Goal: Task Accomplishment & Management: Use online tool/utility

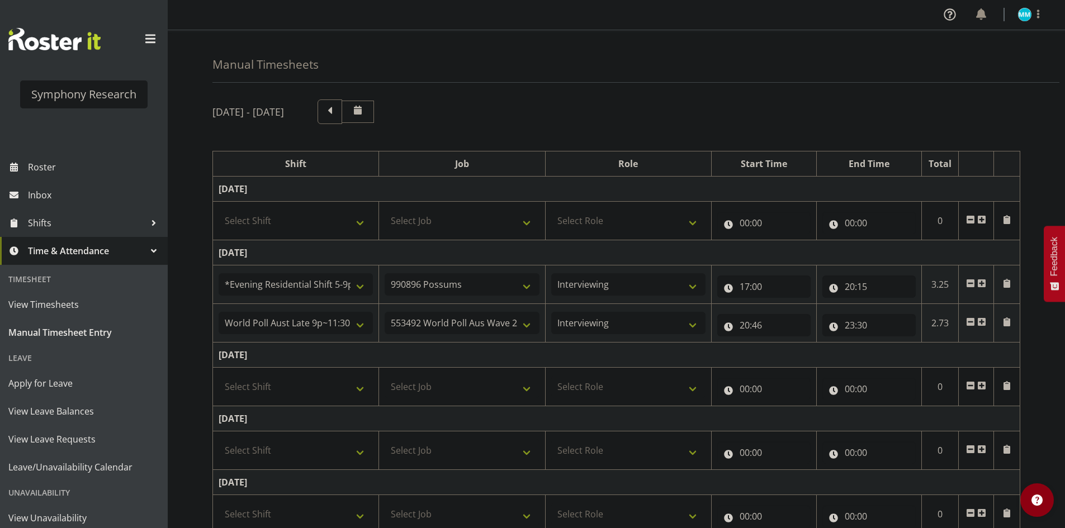
select select "48116"
select select "10633"
select select "47"
select select "57511"
select select "10499"
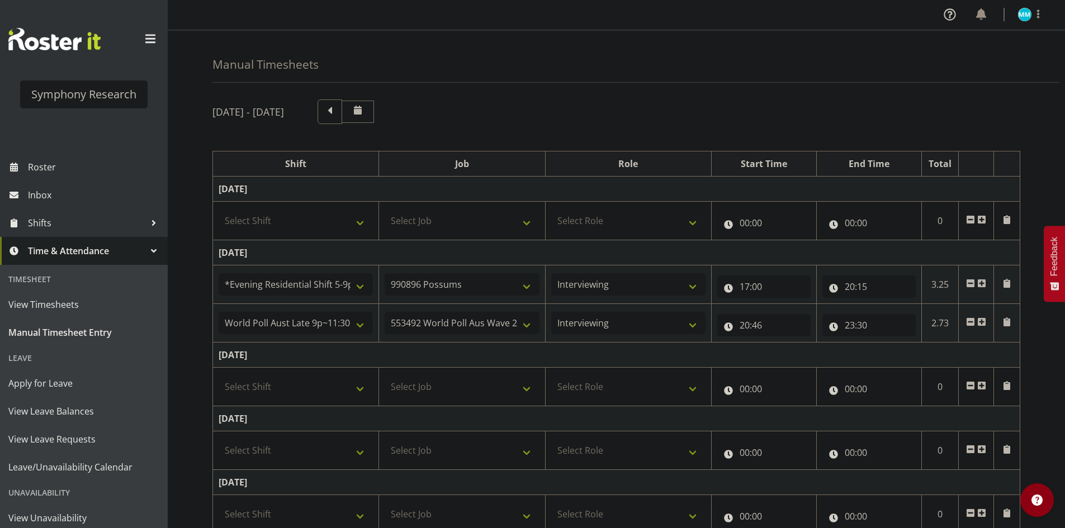
select select "47"
click at [337, 112] on span at bounding box center [330, 110] width 15 height 15
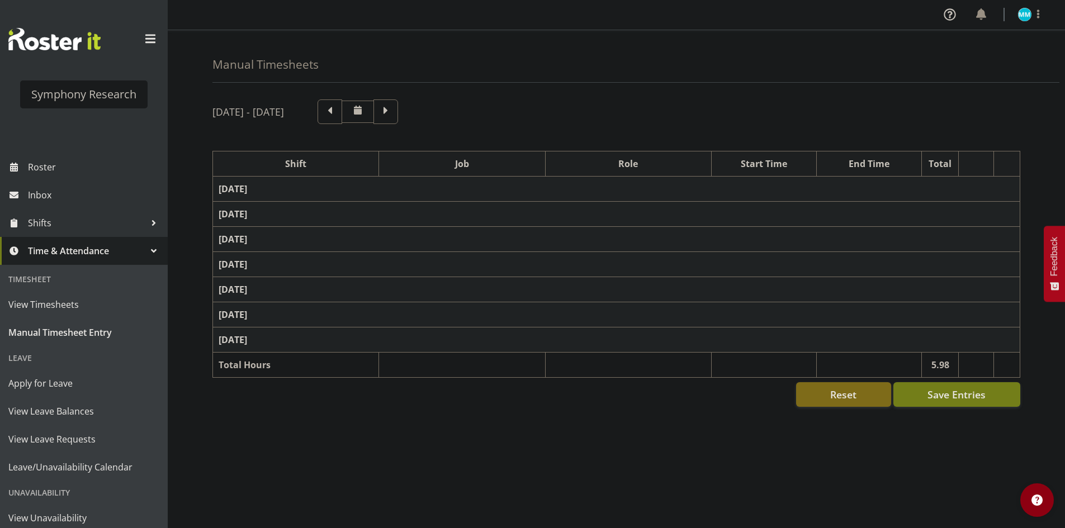
select select "48116"
select select "10633"
select select "47"
select select "57511"
select select "10499"
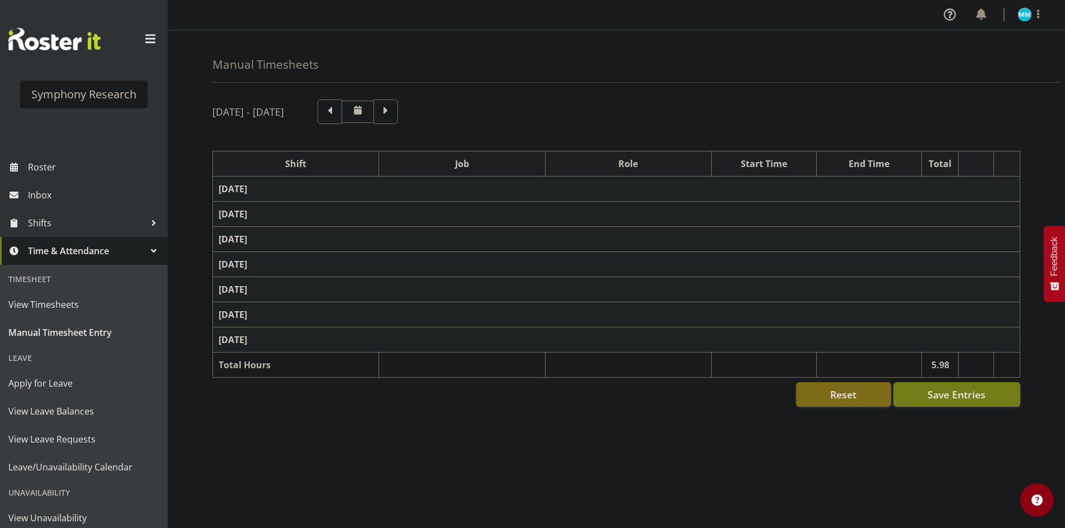
select select "47"
select select "48116"
select select "10633"
select select "47"
select select "57511"
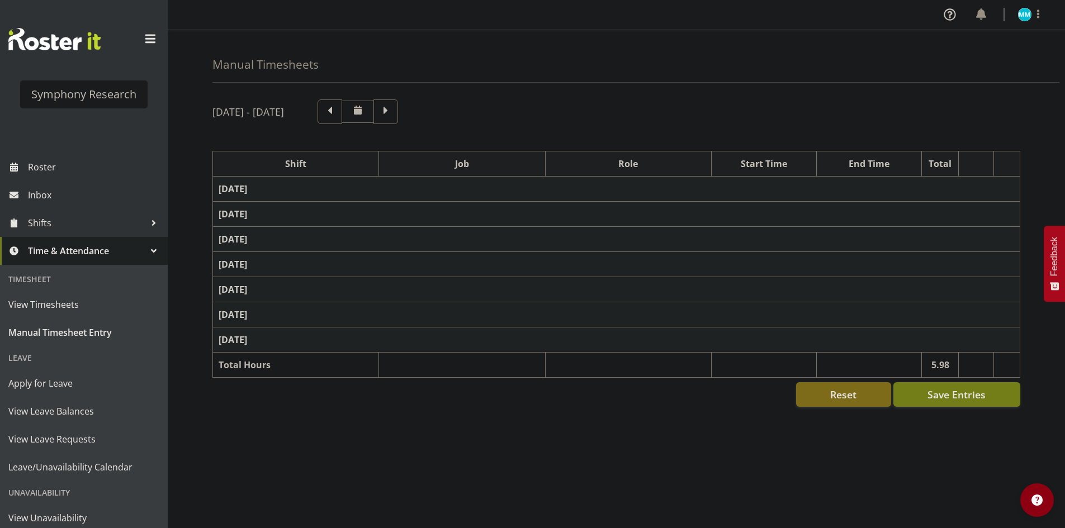
select select "10499"
select select "47"
select select "48116"
select select "10633"
select select "47"
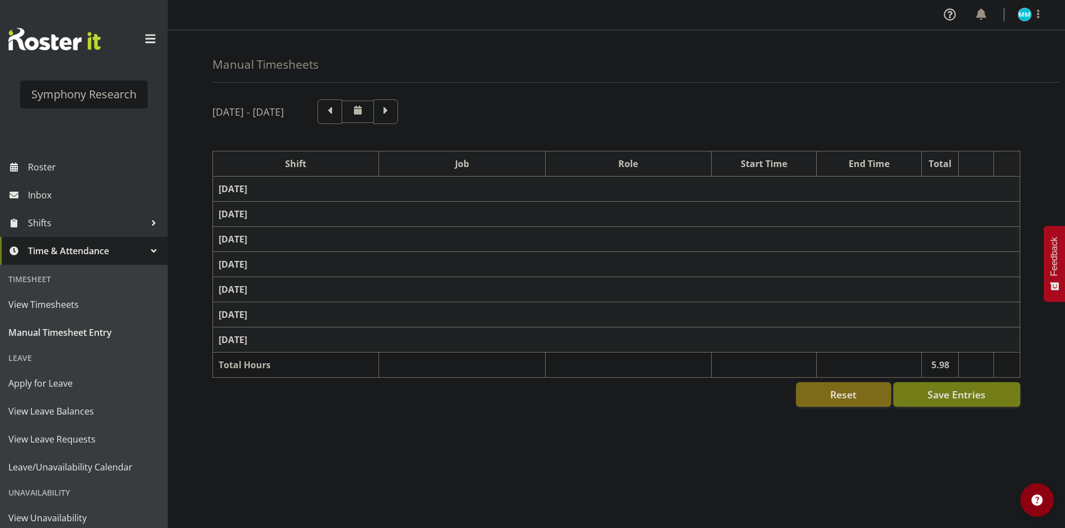
select select "41604"
select select "10527"
select select "47"
select select "57511"
select select "10499"
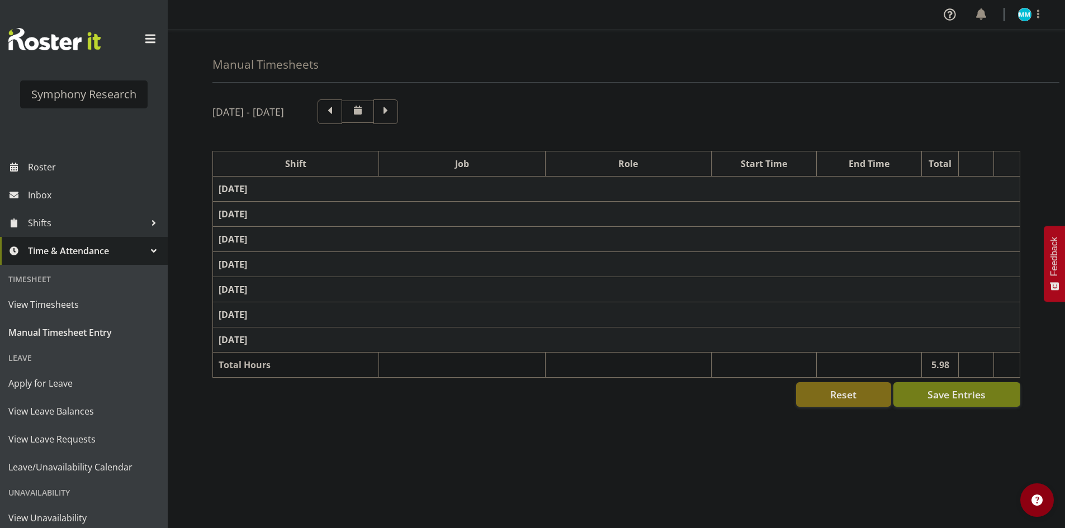
select select "47"
select select "48116"
select select
select select "47"
select select "57511"
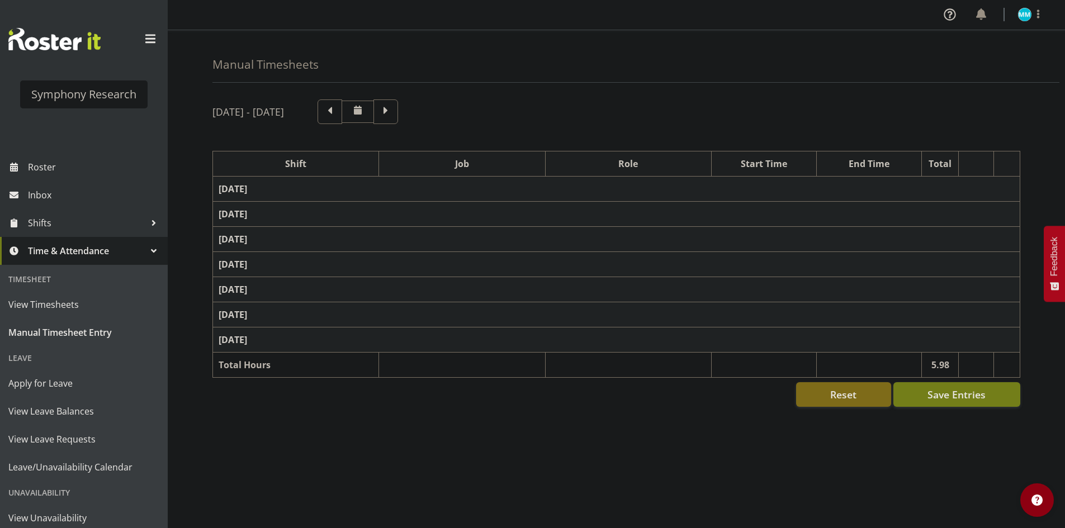
select select "10499"
select select "47"
select select "48116"
select select
select select "47"
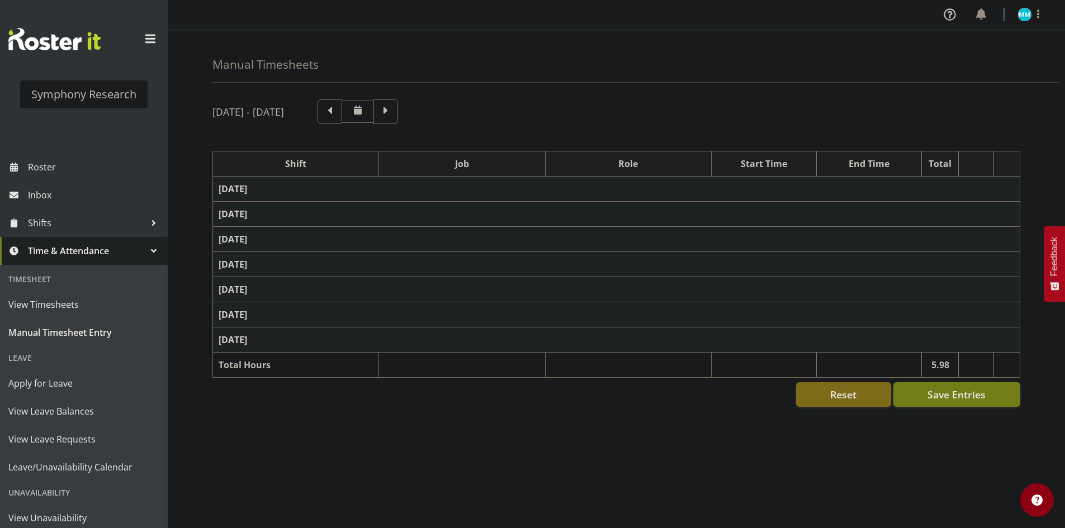
select select "1607"
select select "10527"
select select "47"
select select "57511"
select select "10527"
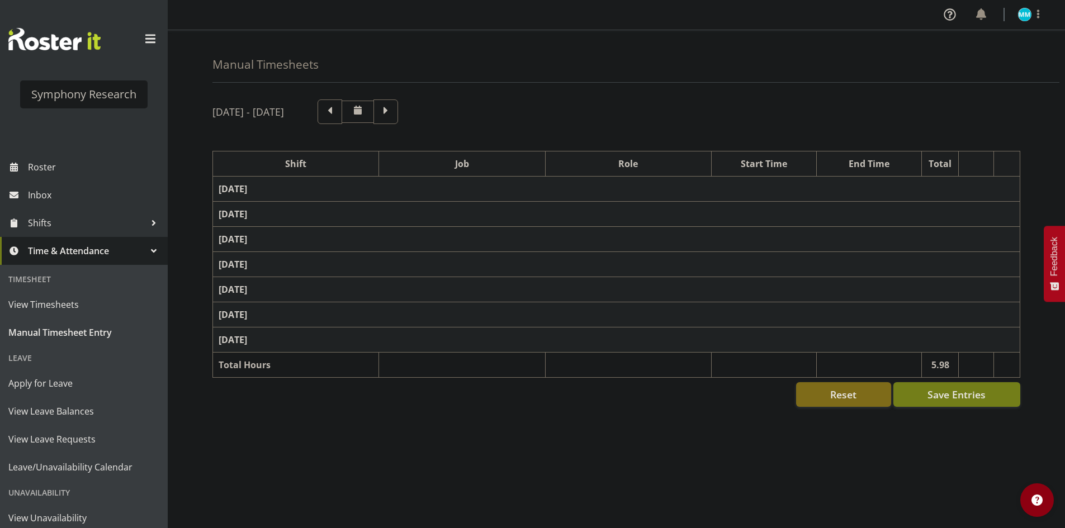
select select "47"
select select "10633"
select select "47"
select select "11547"
select select "10499"
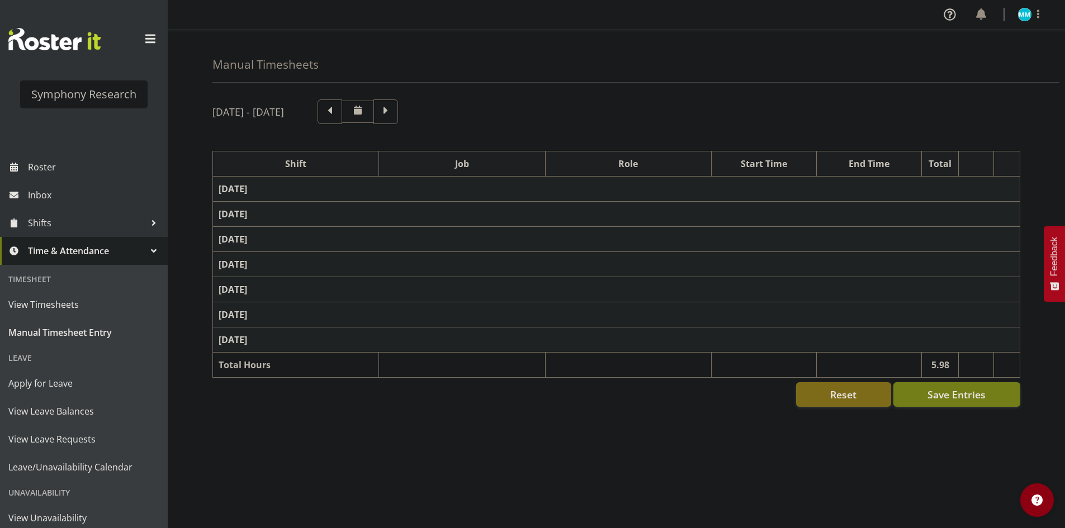
select select "47"
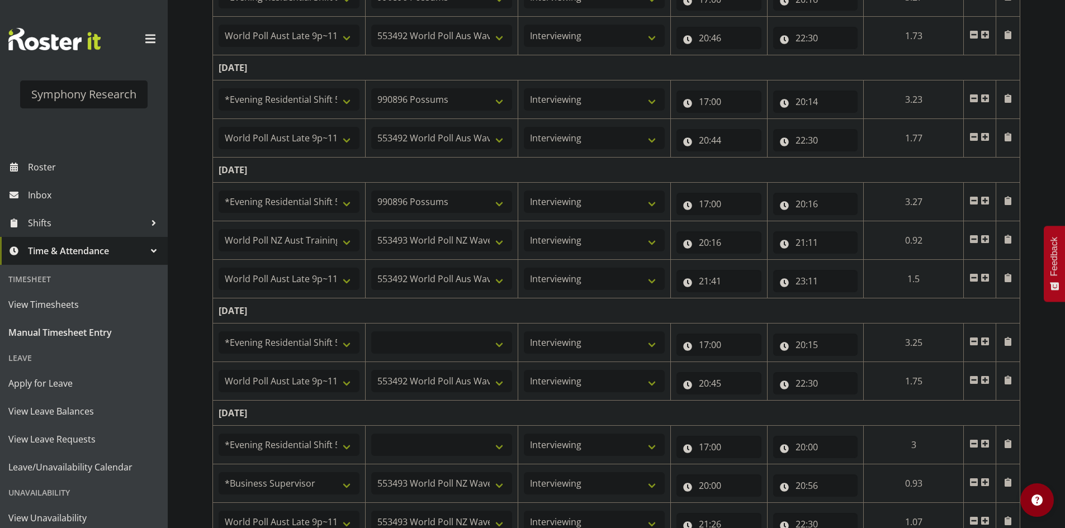
scroll to position [474, 0]
